Goal: Transaction & Acquisition: Purchase product/service

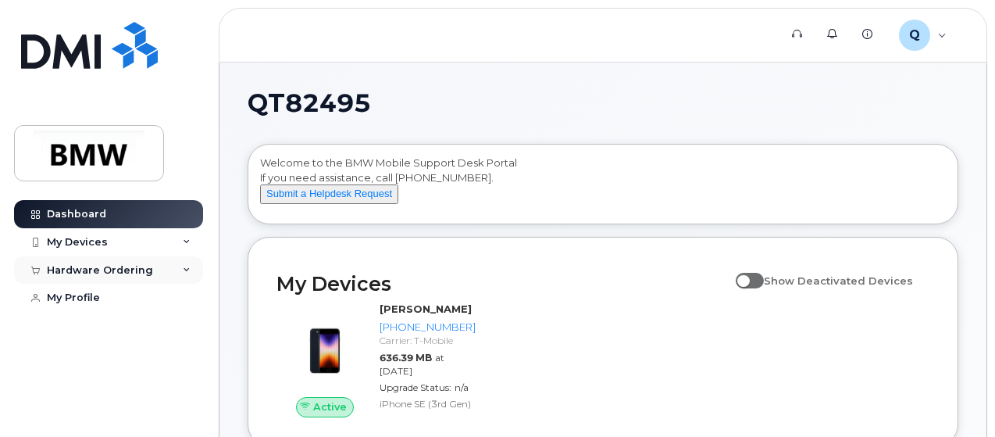
click at [183, 265] on div "Hardware Ordering" at bounding box center [108, 270] width 189 height 28
click at [102, 291] on div "New Order" at bounding box center [83, 298] width 59 height 14
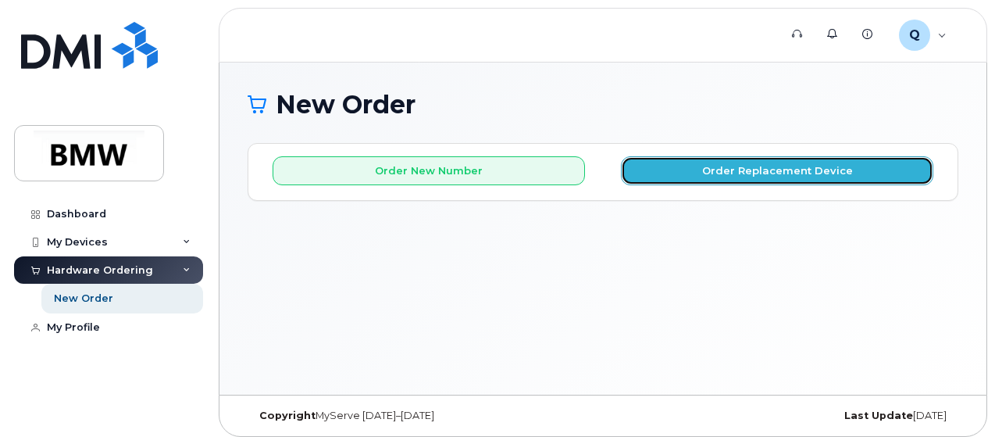
click at [705, 169] on button "Order Replacement Device" at bounding box center [777, 170] width 312 height 29
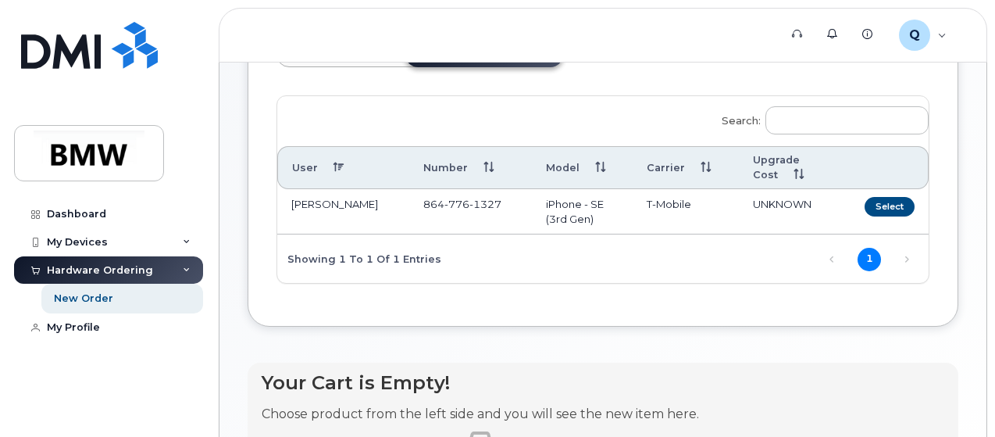
scroll to position [142, 0]
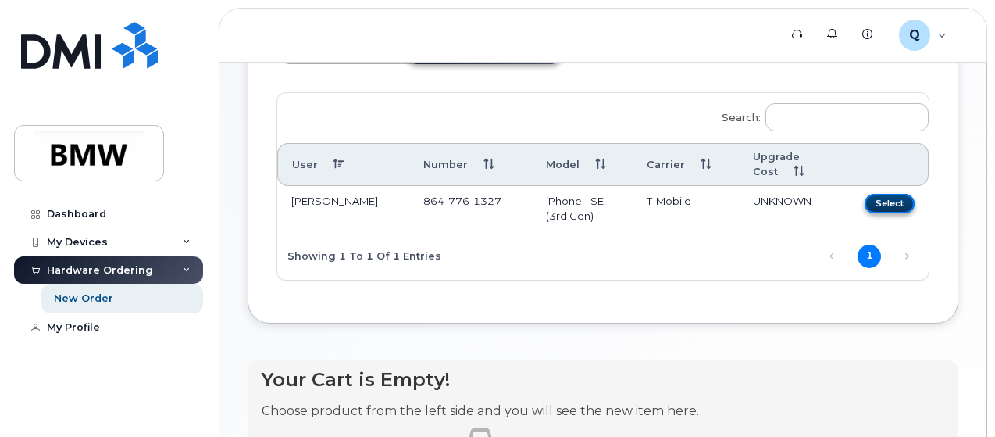
click at [864, 198] on button "Select" at bounding box center [889, 204] width 50 height 20
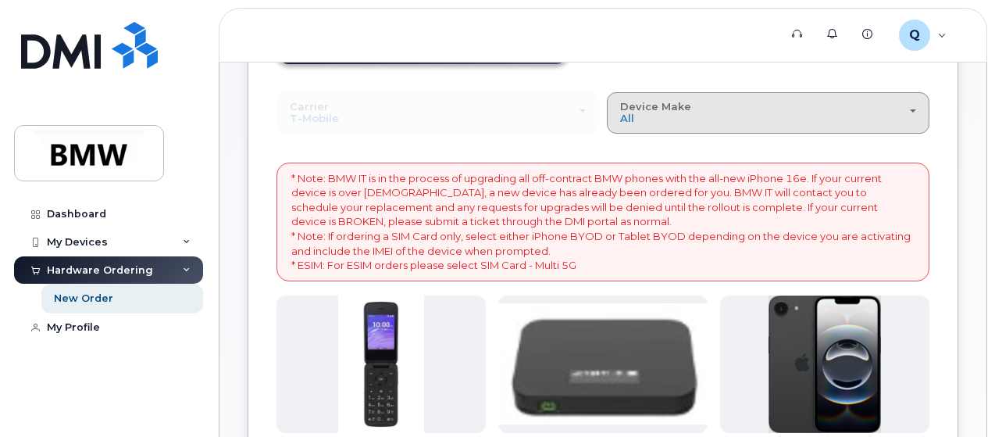
click at [910, 109] on span "button" at bounding box center [913, 110] width 6 height 3
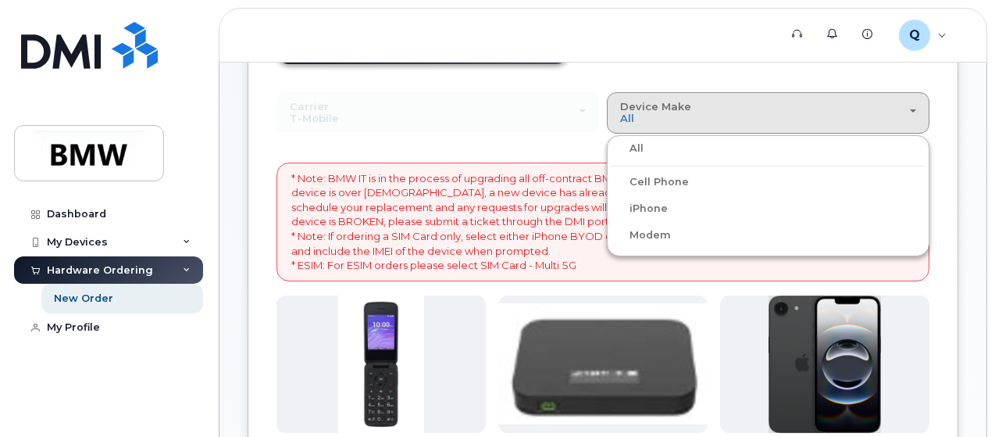
click at [611, 208] on label "iPhone" at bounding box center [639, 208] width 57 height 19
click at [0, 0] on input "iPhone" at bounding box center [0, 0] width 0 height 0
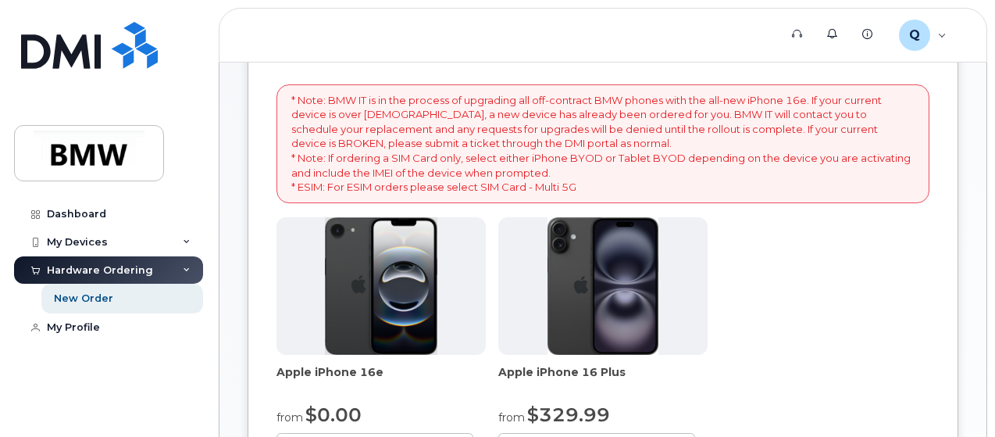
scroll to position [298, 0]
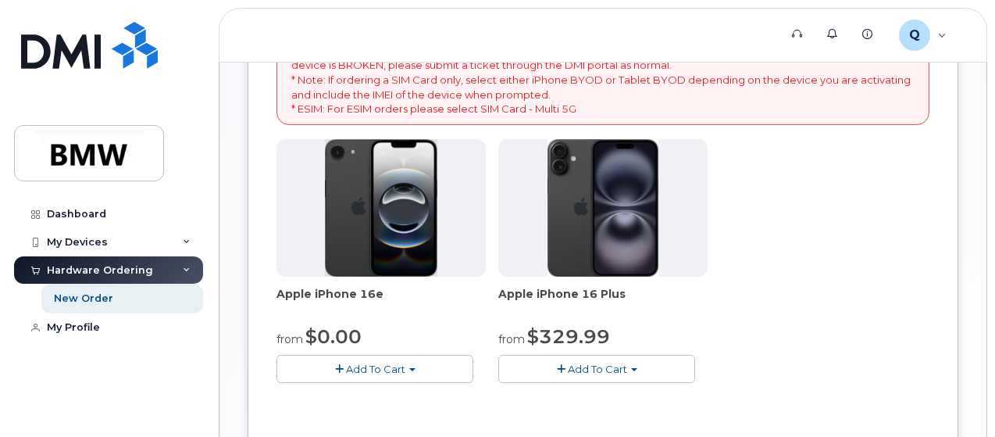
click at [366, 254] on img at bounding box center [381, 207] width 112 height 137
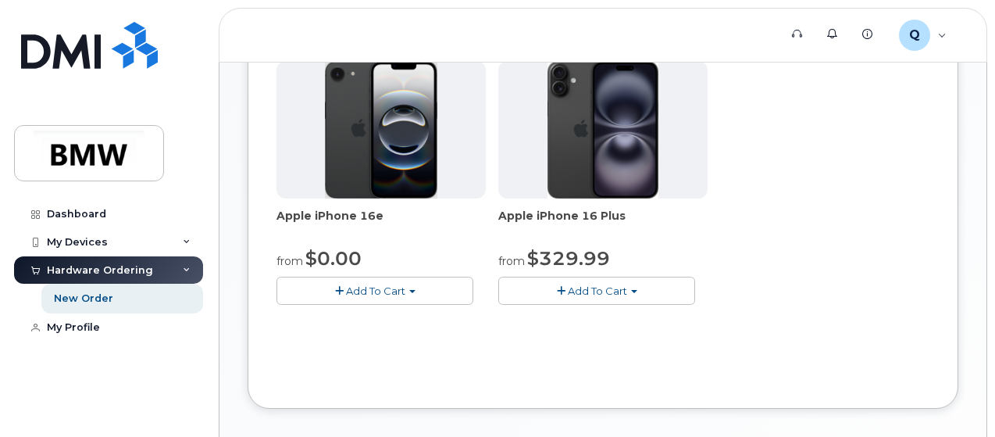
click at [361, 297] on span "Add To Cart" at bounding box center [375, 290] width 59 height 12
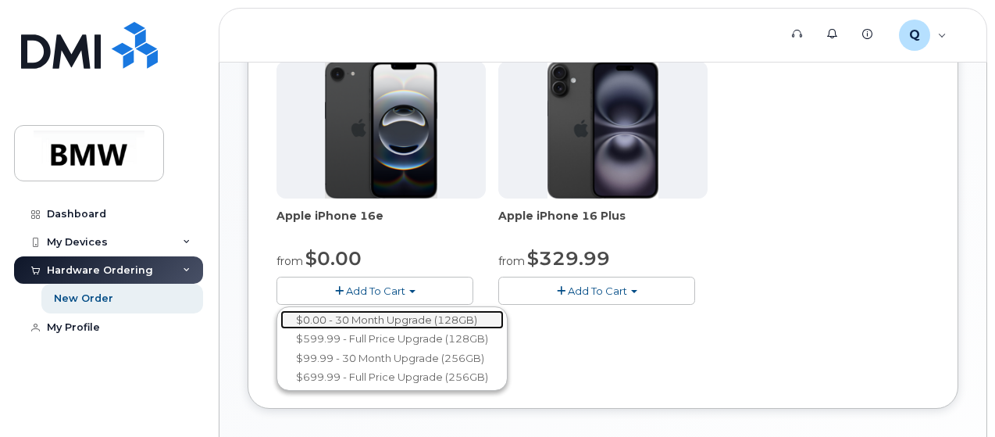
click at [403, 330] on link "$0.00 - 30 Month Upgrade (128GB)" at bounding box center [391, 320] width 223 height 20
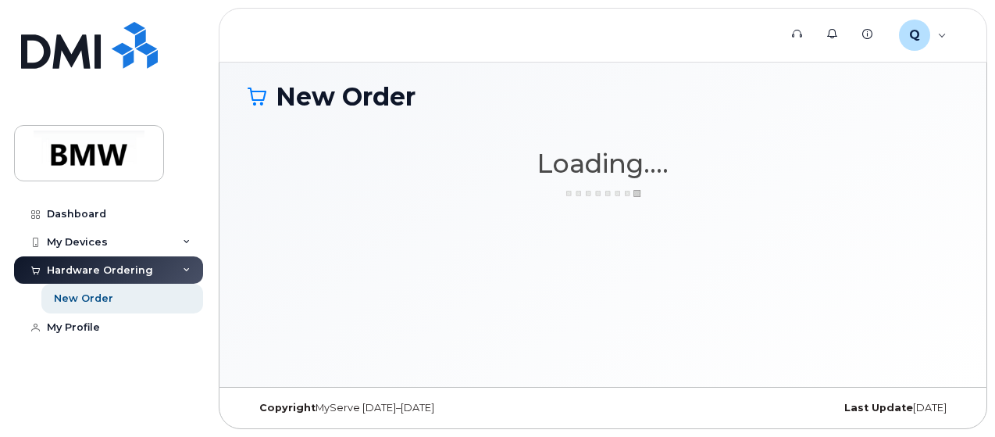
scroll to position [7, 0]
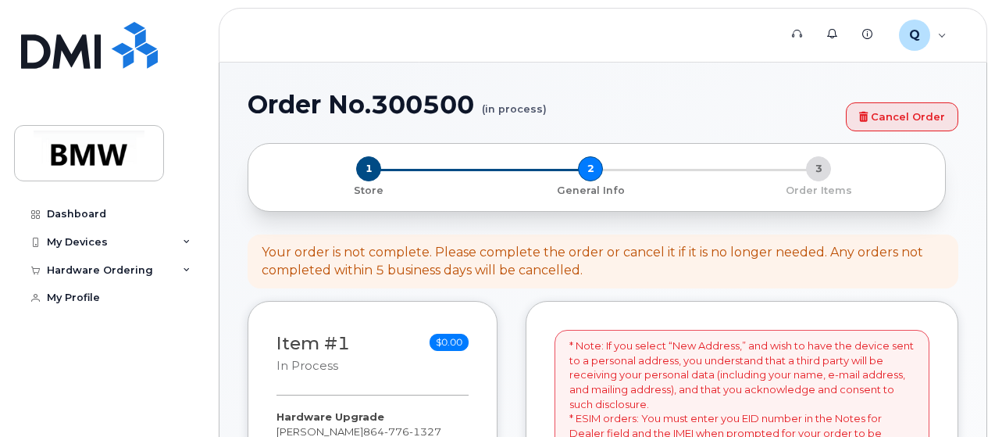
select select
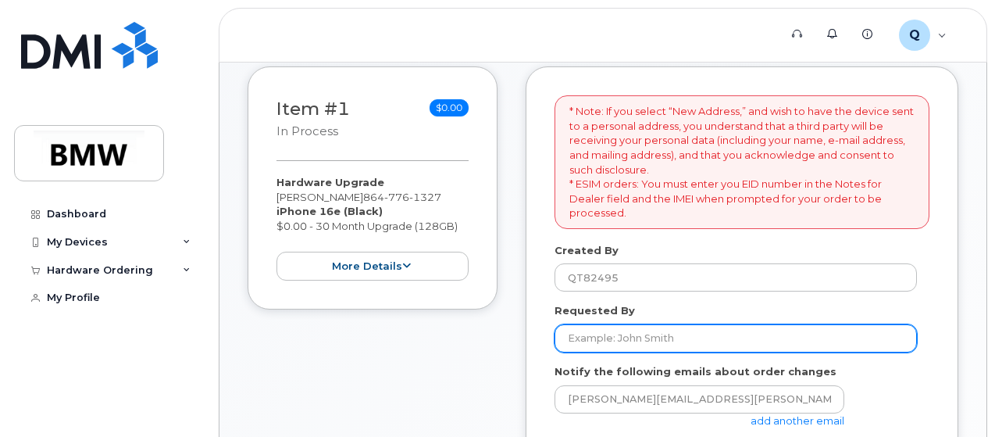
scroll to position [312, 0]
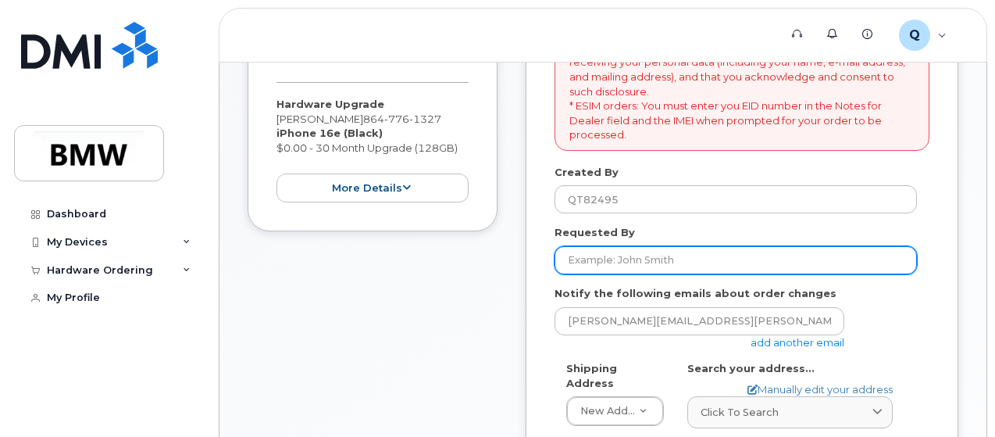
click at [692, 258] on input "Requested By" at bounding box center [735, 260] width 362 height 28
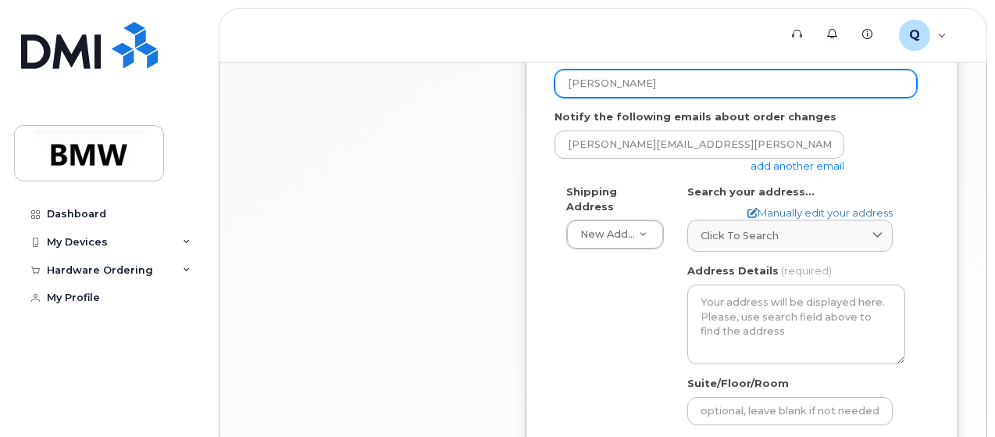
scroll to position [469, 0]
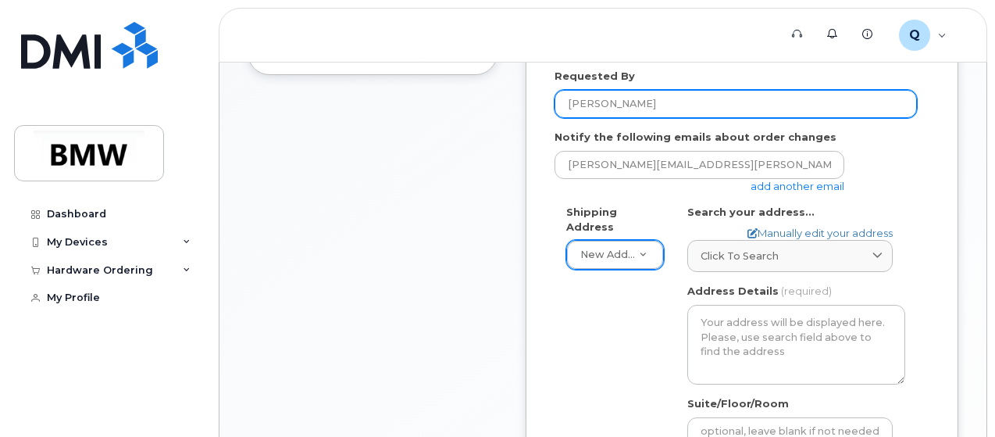
type input "stacey wright"
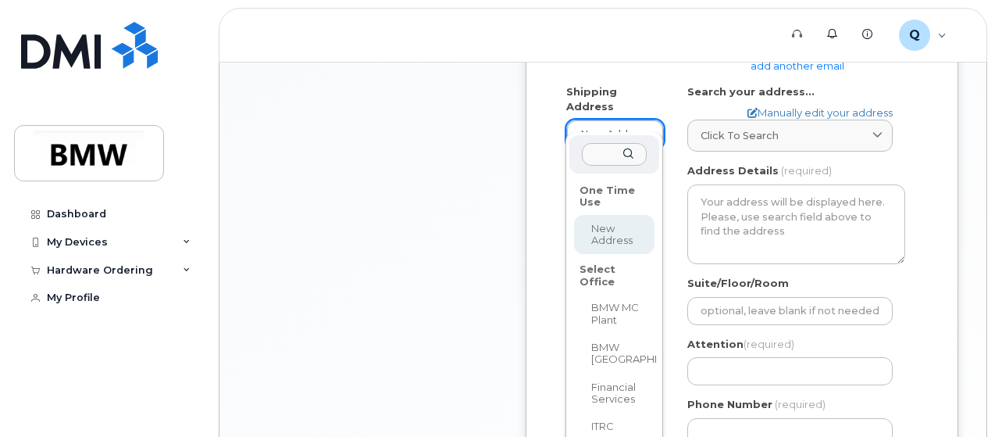
scroll to position [625, 0]
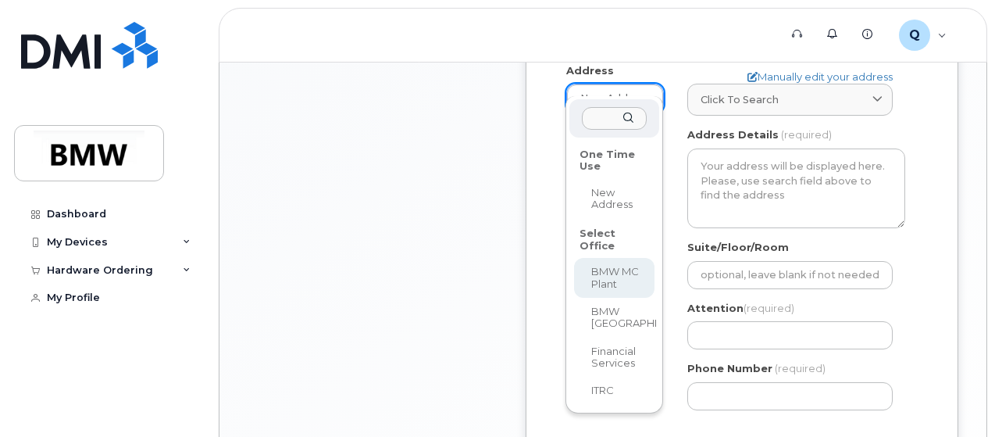
select select
type textarea "1400 Highway 101 S GREER SC 29651-6731 UNITED STATES Greer South Carolina 29651…"
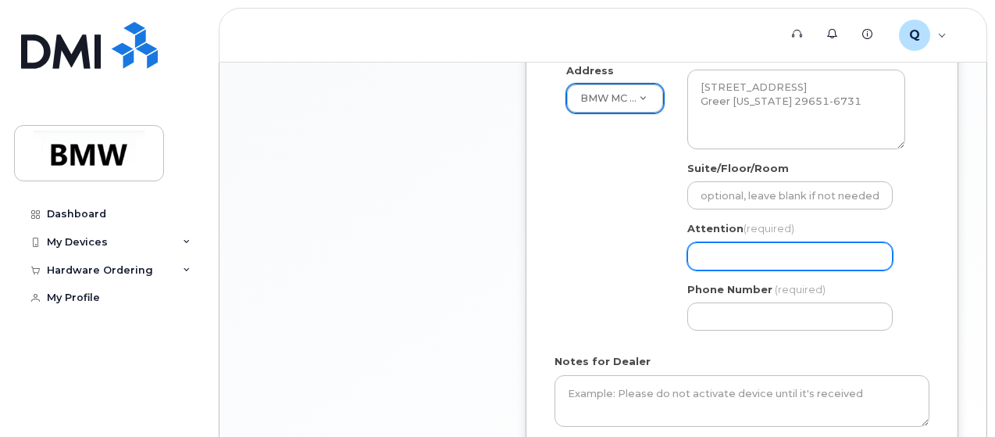
click at [765, 254] on input "Attention (required)" at bounding box center [789, 256] width 205 height 28
select select
type input "j"
select select
type input "jo"
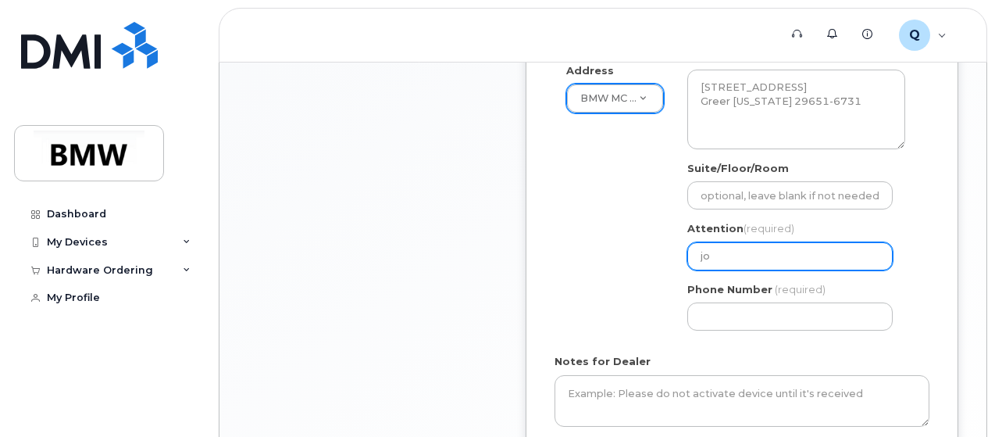
select select
type input "jos"
select select
type input "josh"
select select
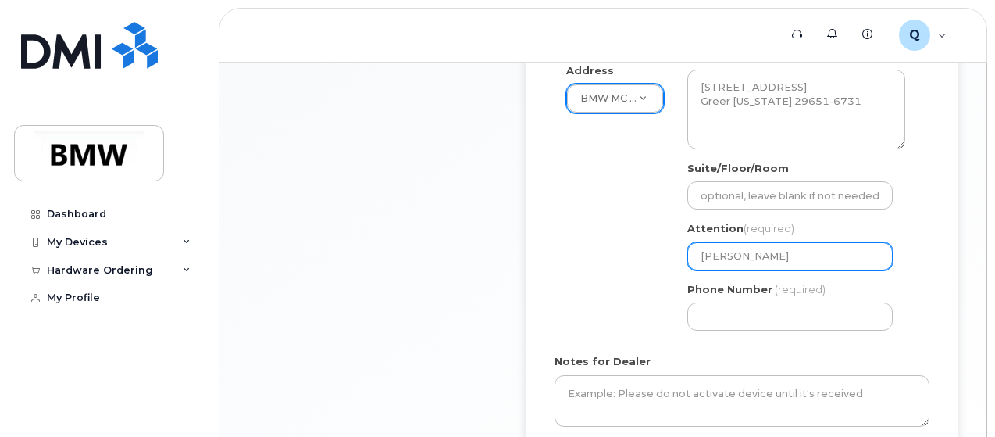
type input "josh j"
select select
type input "josh je"
select select
type input "josh jer"
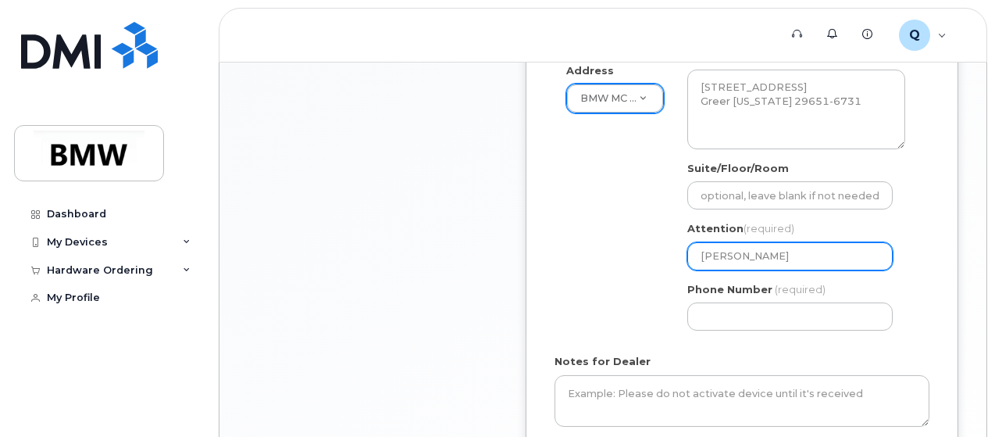
select select
type input "josh jerd"
select select
type input "josh jer"
select select
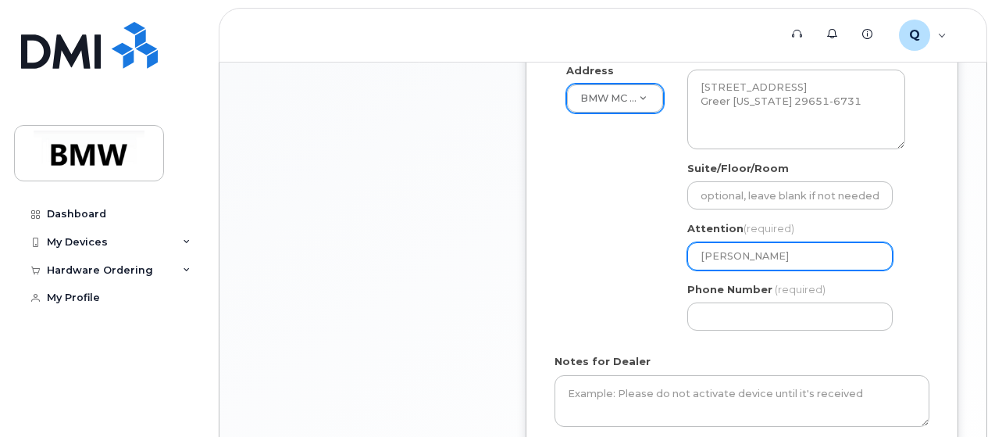
type input "josh jerg"
select select
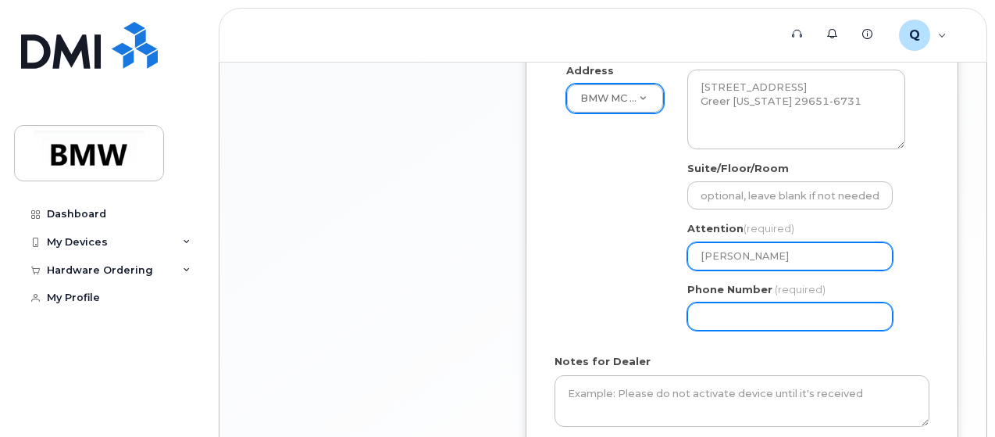
type input "josh jerge"
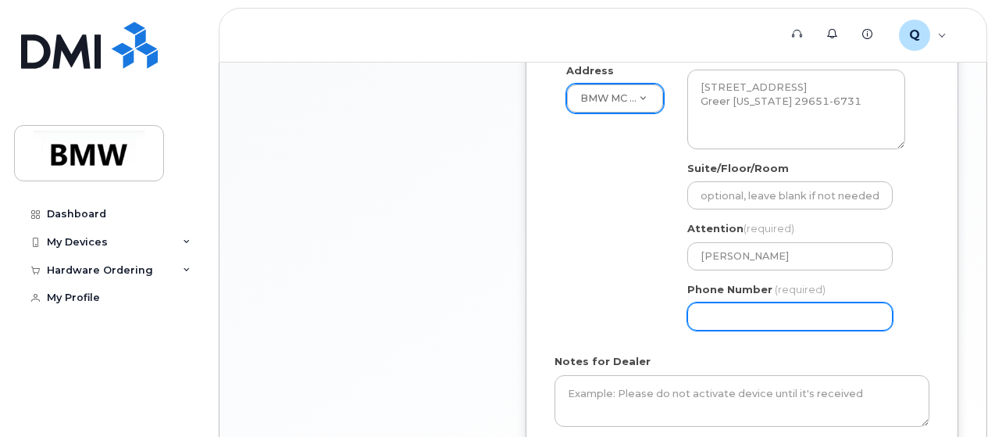
click at [768, 323] on input "Phone Number" at bounding box center [789, 316] width 205 height 28
select select
type input "864991741"
select select
type input "8649917410"
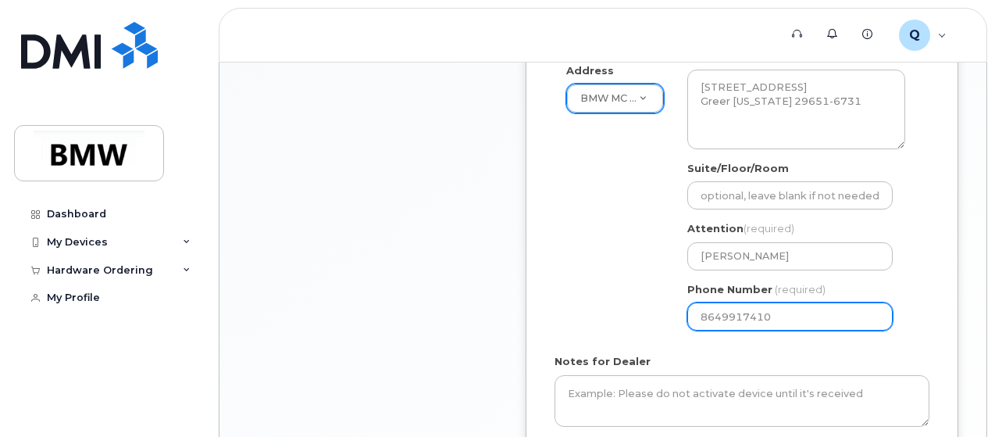
select select
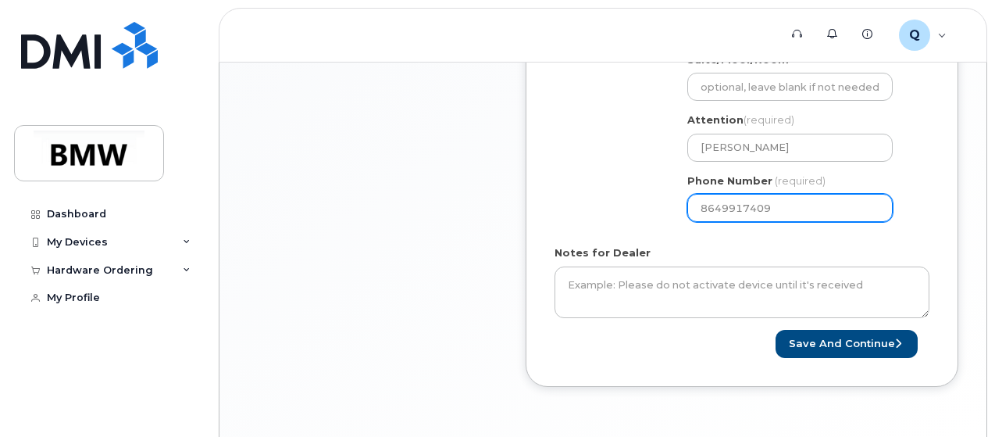
scroll to position [781, 0]
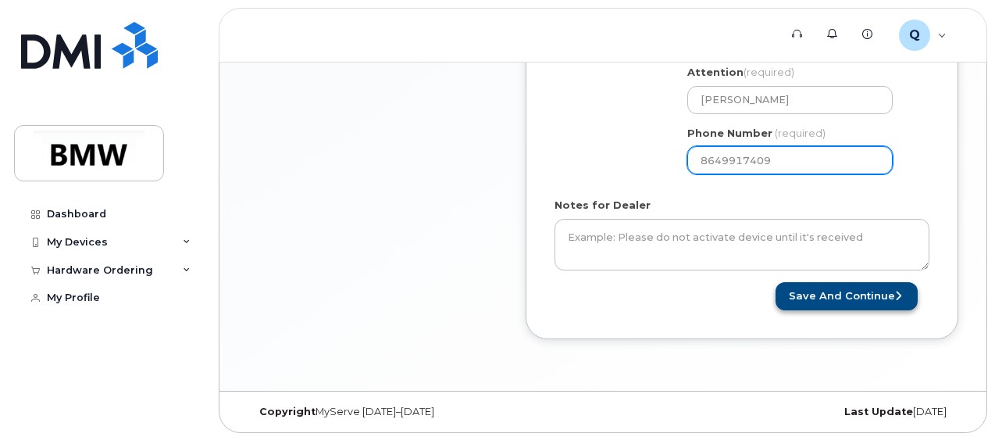
type input "8649917409"
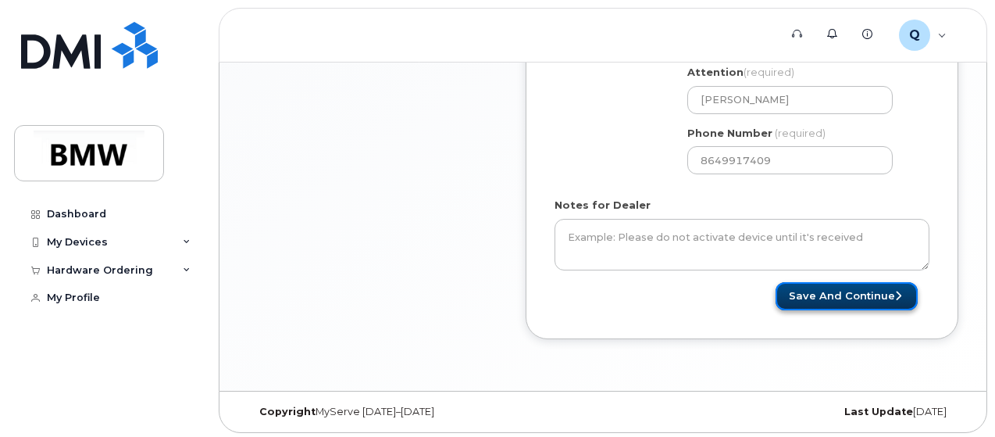
click at [850, 283] on button "Save and Continue" at bounding box center [846, 296] width 142 height 29
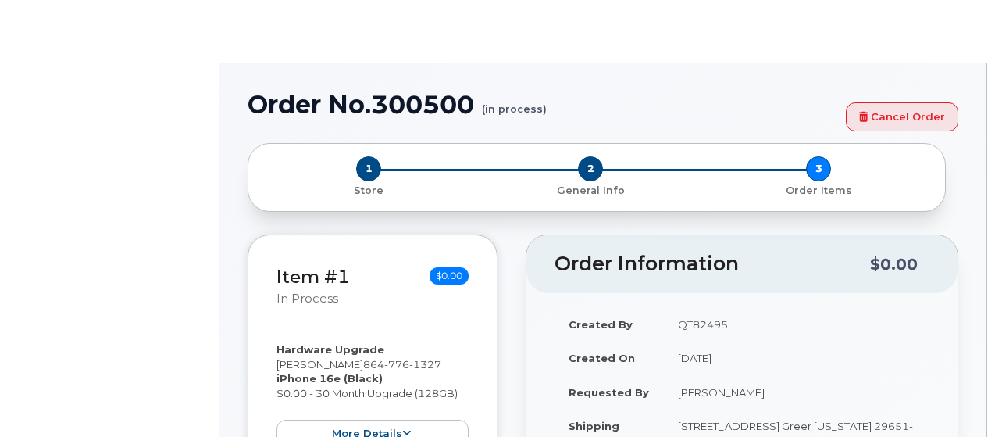
select select "1895454"
type input "1900356"
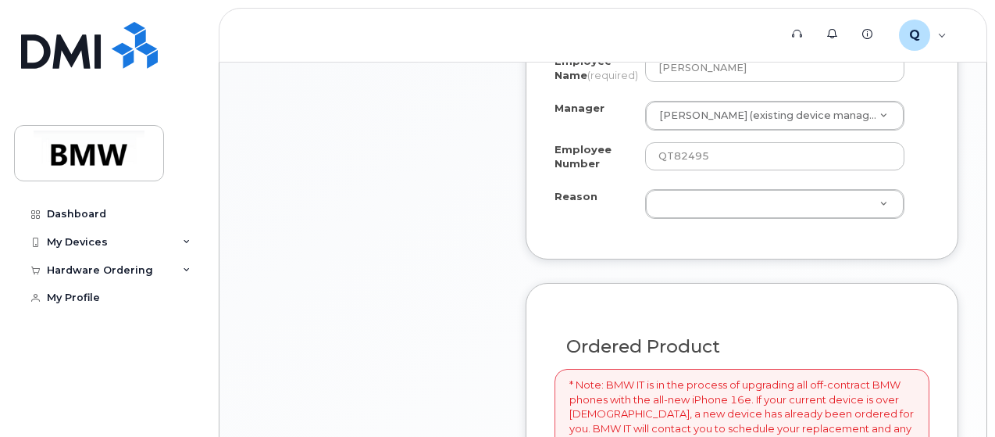
scroll to position [937, 0]
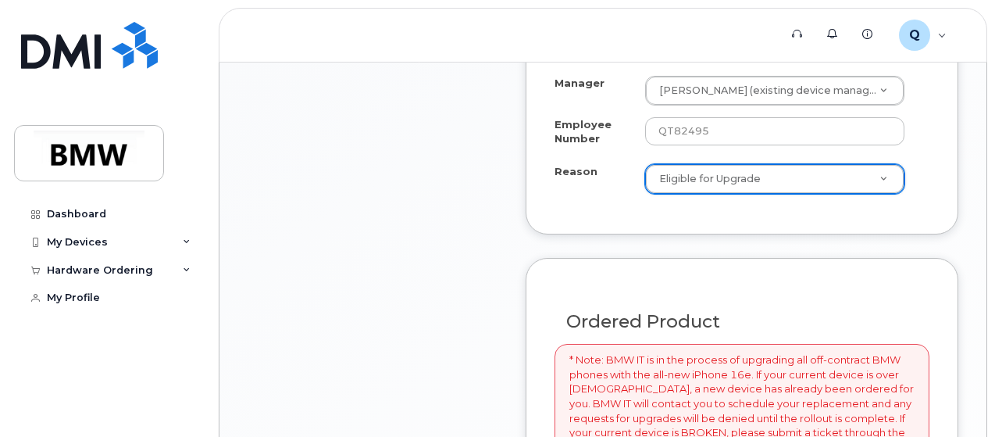
select select "eligible_for_upgrade"
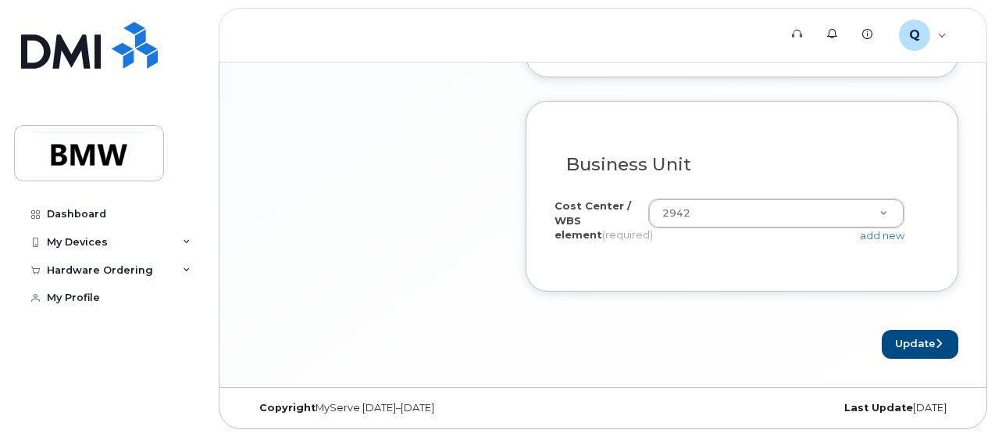
scroll to position [1506, 0]
click at [898, 336] on button "Update" at bounding box center [920, 344] width 77 height 29
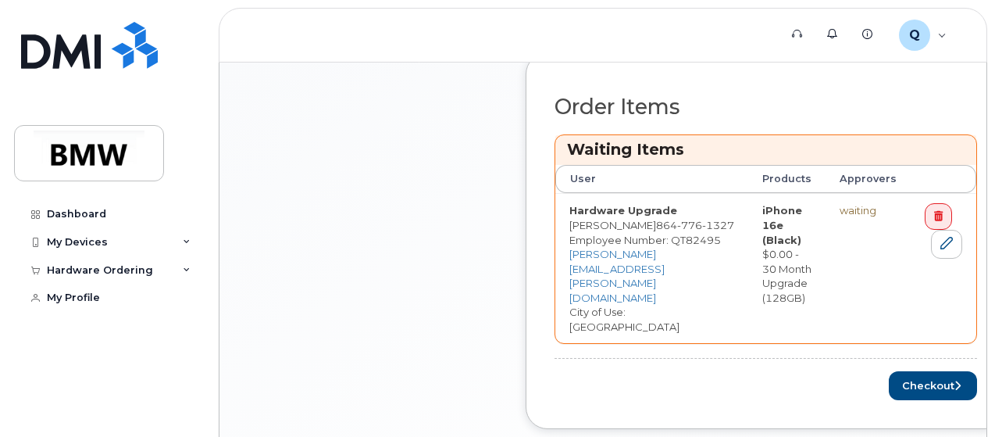
scroll to position [697, 0]
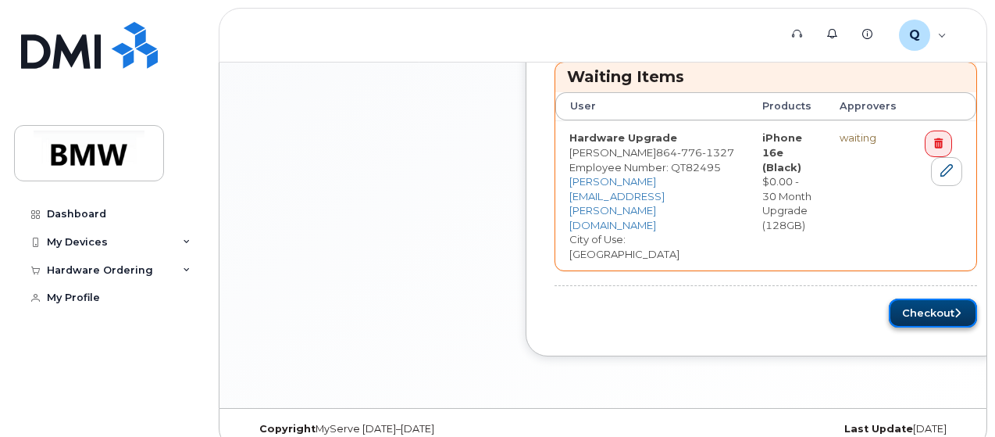
click at [895, 298] on button "Checkout" at bounding box center [933, 312] width 88 height 29
